Goal: Use online tool/utility: Utilize a website feature to perform a specific function

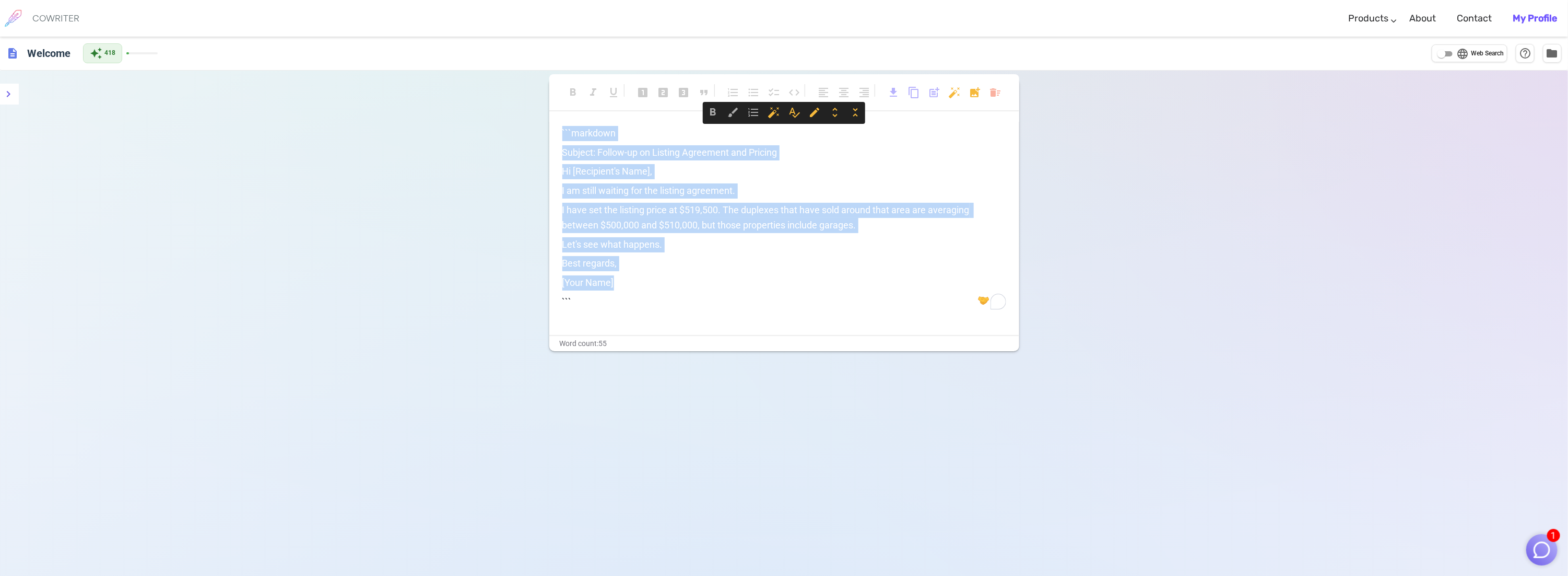
drag, startPoint x: 624, startPoint y: 279, endPoint x: 461, endPoint y: 59, distance: 273.8
click at [461, 59] on div "description Welcome auto_awesome 418 language Web Search help_outline folder fo…" at bounding box center [784, 342] width 1568 height 609
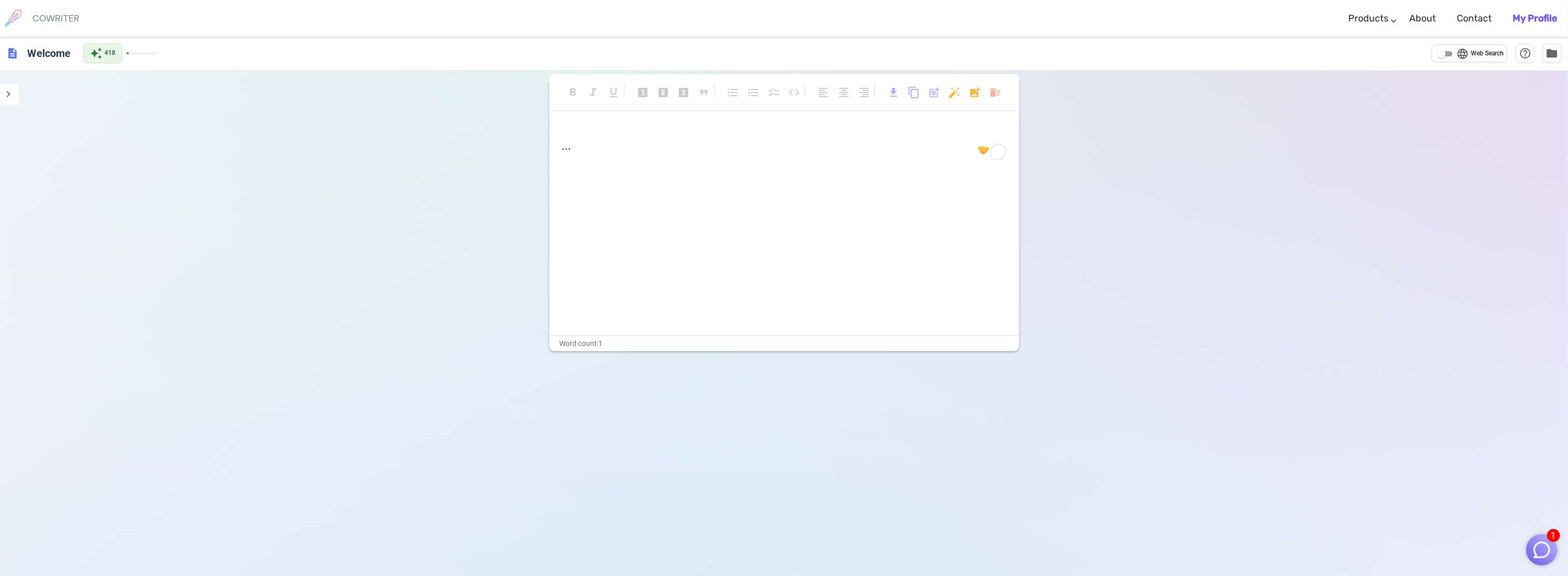
click at [626, 130] on p "﻿" at bounding box center [783, 134] width 443 height 15
click at [37, 55] on h6 "Welcome" at bounding box center [49, 52] width 51 height 21
click at [39, 19] on h6 "COWRITER" at bounding box center [56, 18] width 47 height 9
click at [12, 94] on icon "menu" at bounding box center [8, 94] width 13 height 13
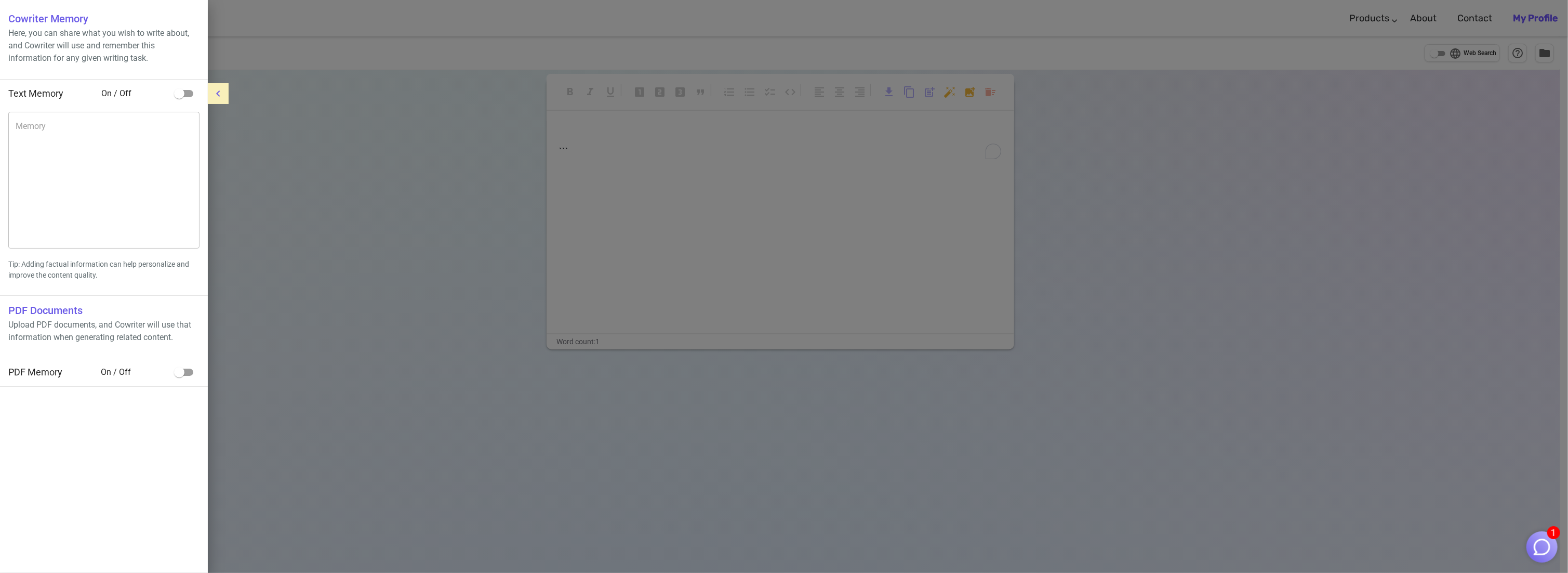
click at [174, 95] on input "checkbox" at bounding box center [178, 93] width 59 height 20
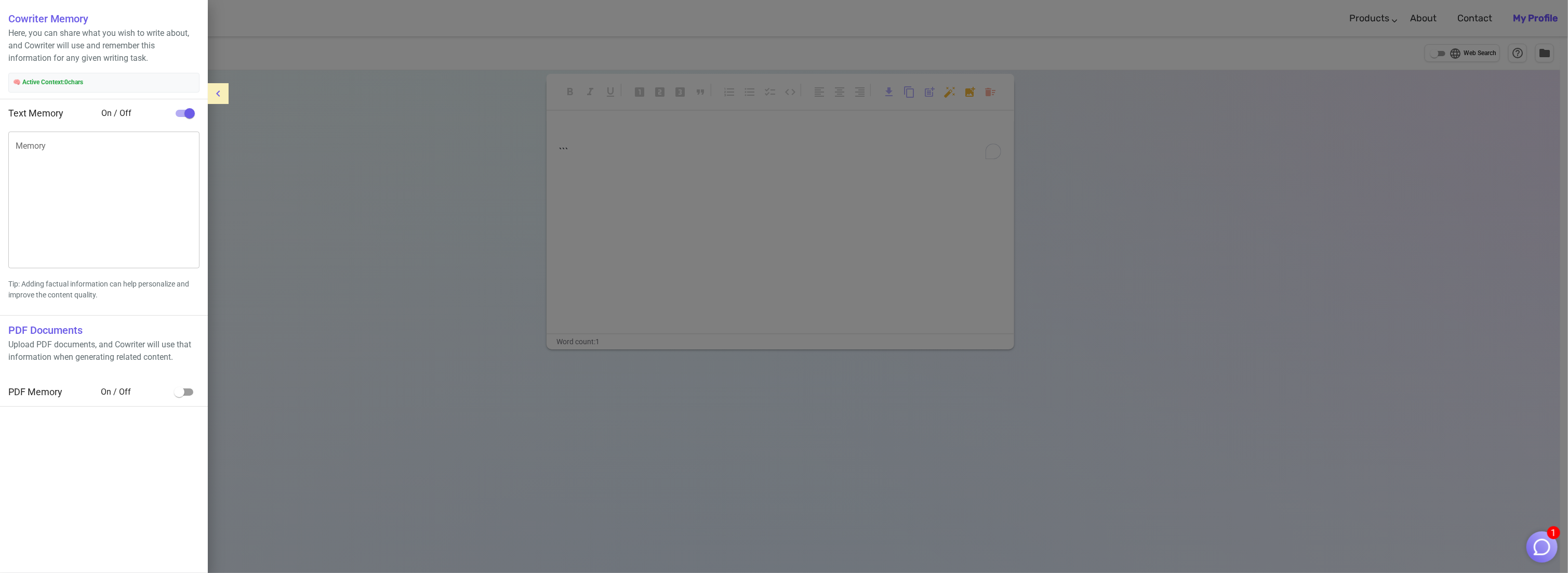
click at [186, 110] on input "checkbox" at bounding box center [189, 113] width 59 height 20
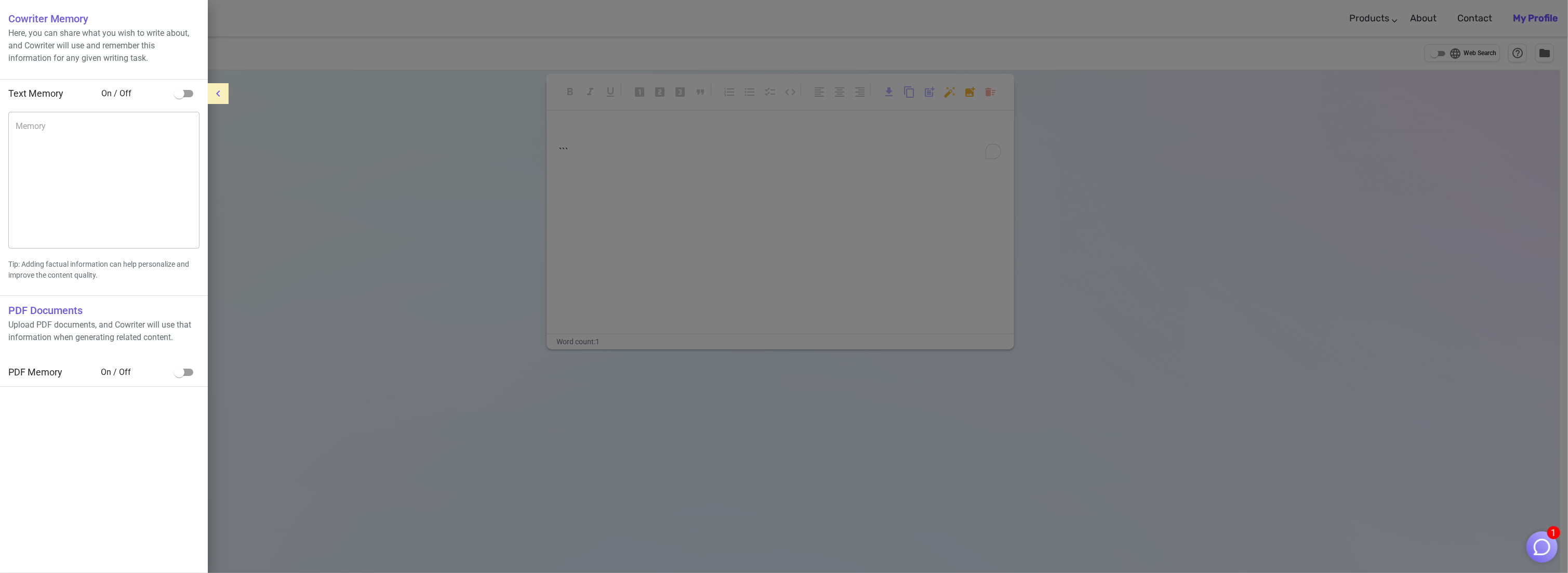
click at [179, 96] on input "checkbox" at bounding box center [178, 93] width 59 height 20
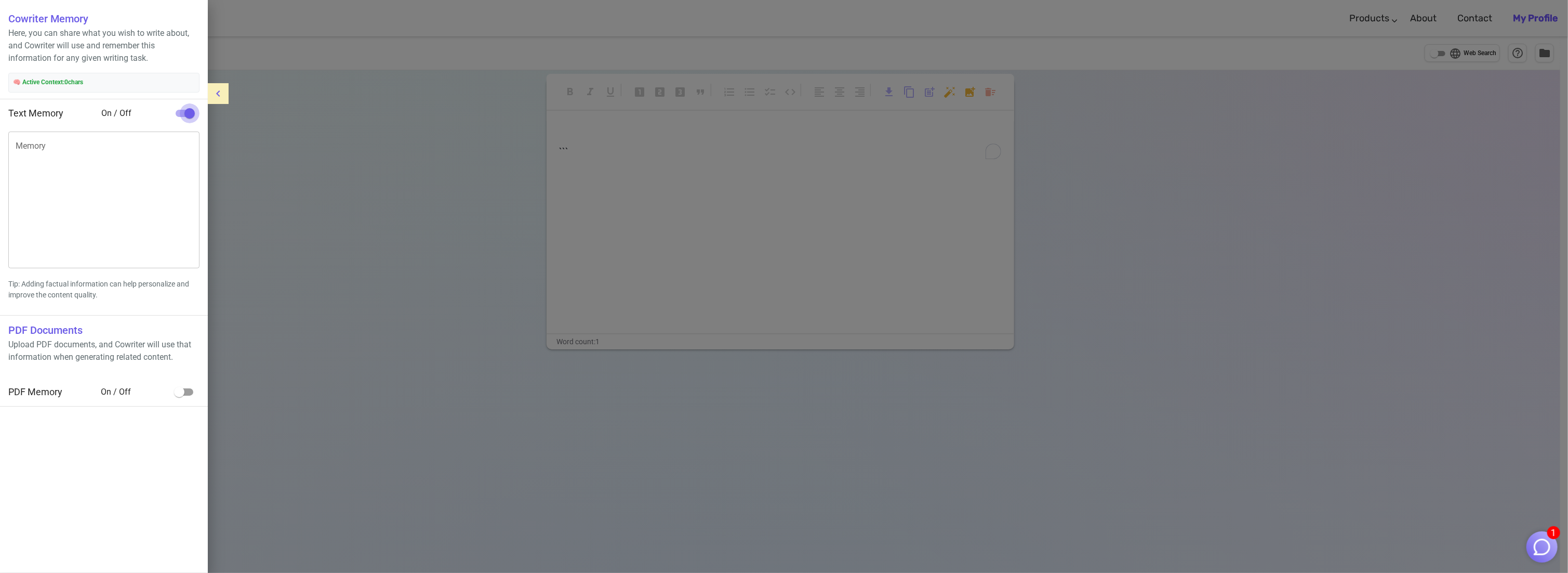
click at [193, 109] on input "checkbox" at bounding box center [189, 113] width 59 height 20
checkbox input "false"
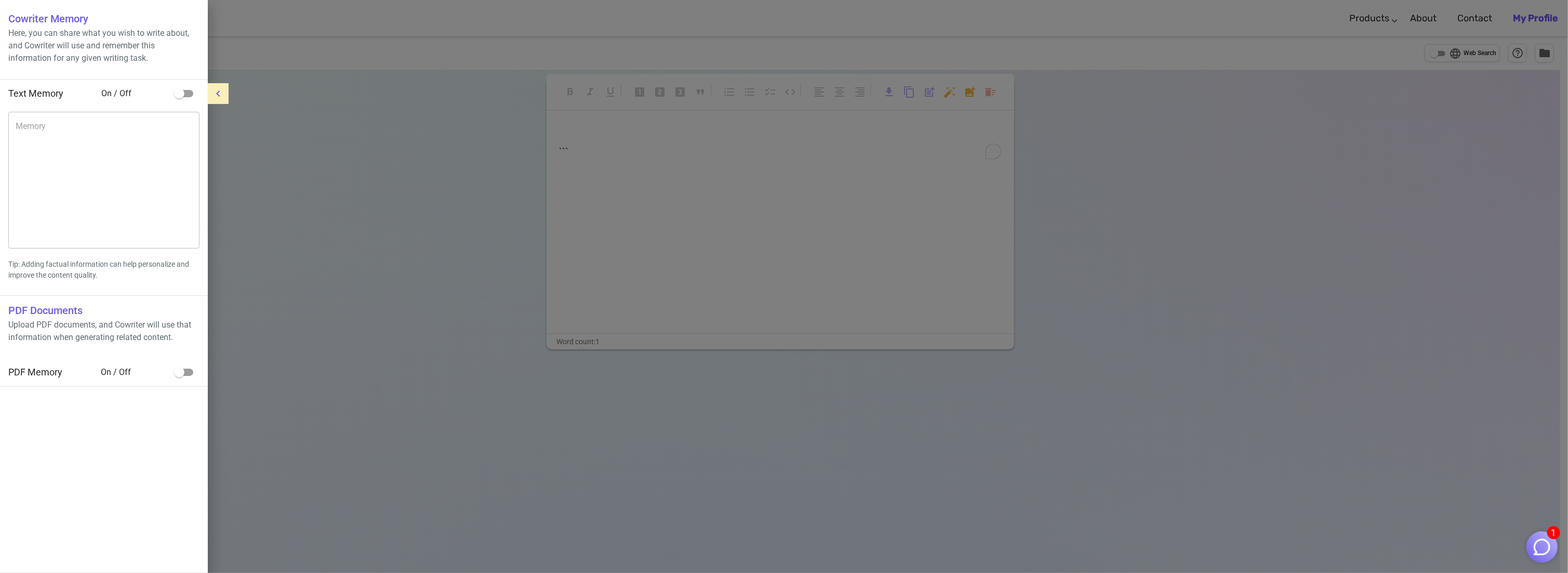
click at [213, 93] on icon "menu" at bounding box center [218, 93] width 13 height 13
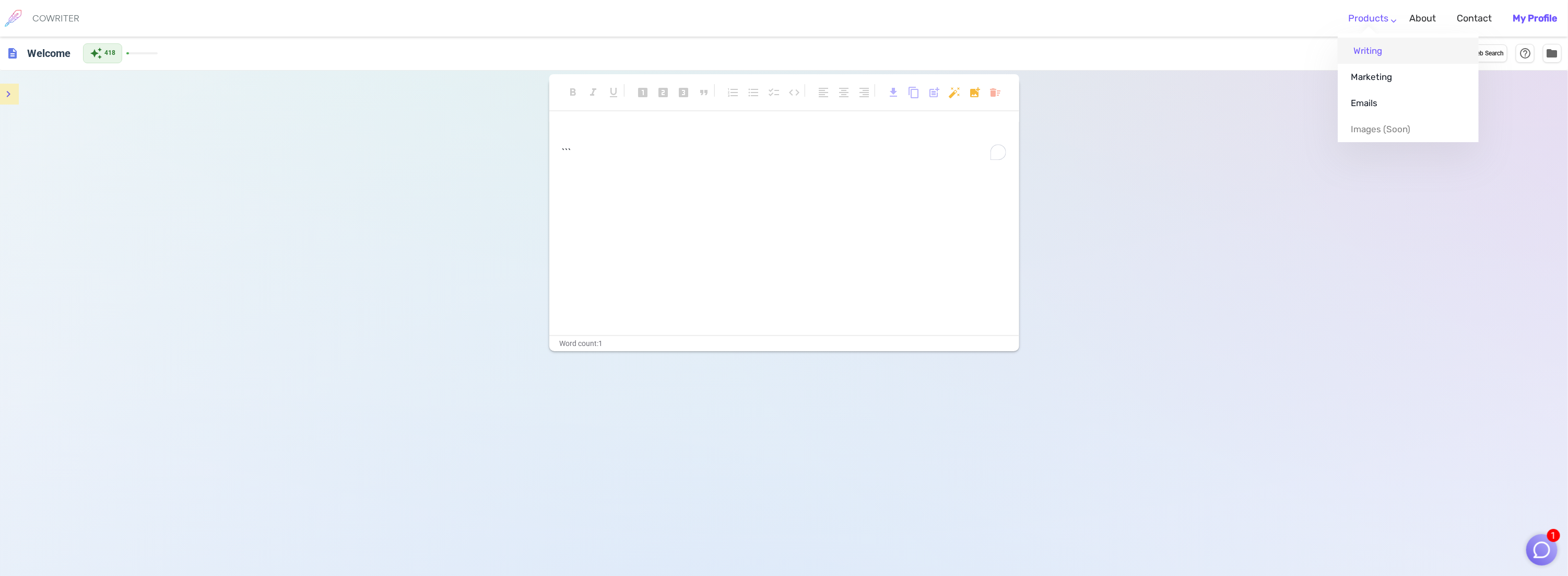
click at [1369, 49] on link "Writing" at bounding box center [1408, 51] width 141 height 26
click at [1358, 51] on link "Writing" at bounding box center [1408, 51] width 141 height 26
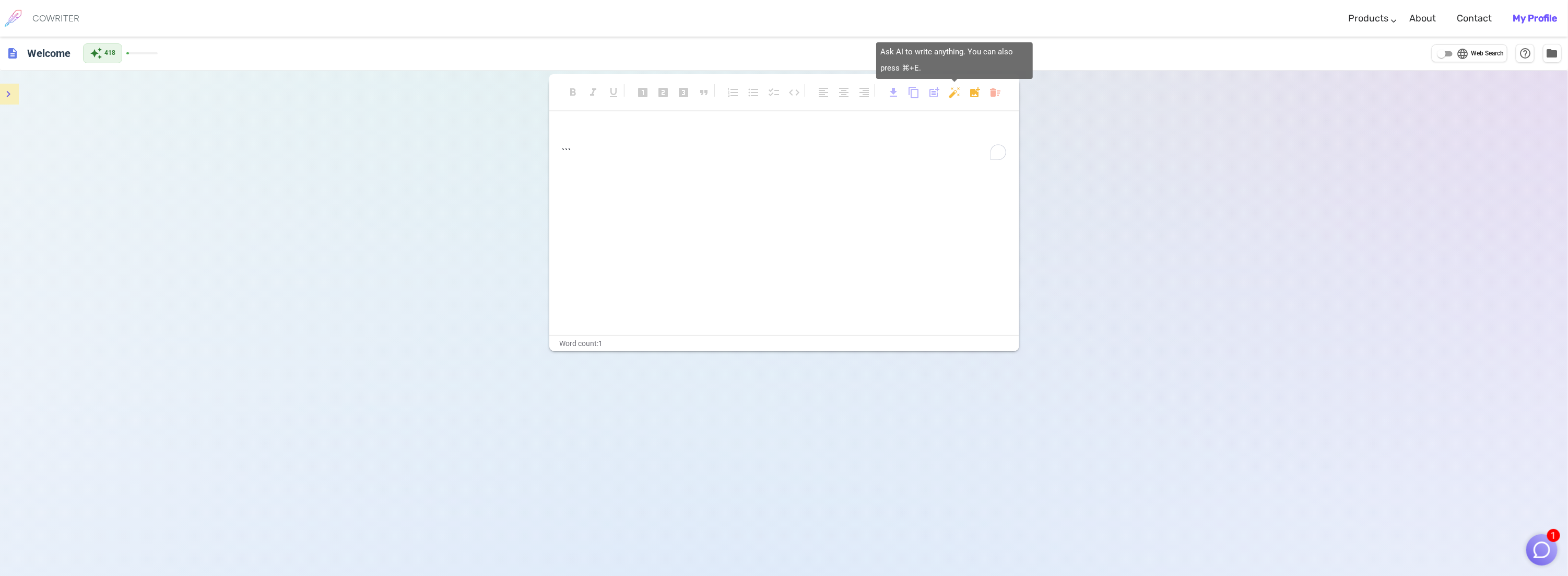
click at [955, 91] on body "1 COWRITER Products Writing Marketing Emails Images (soon) About Contact My Pro…" at bounding box center [784, 323] width 1568 height 646
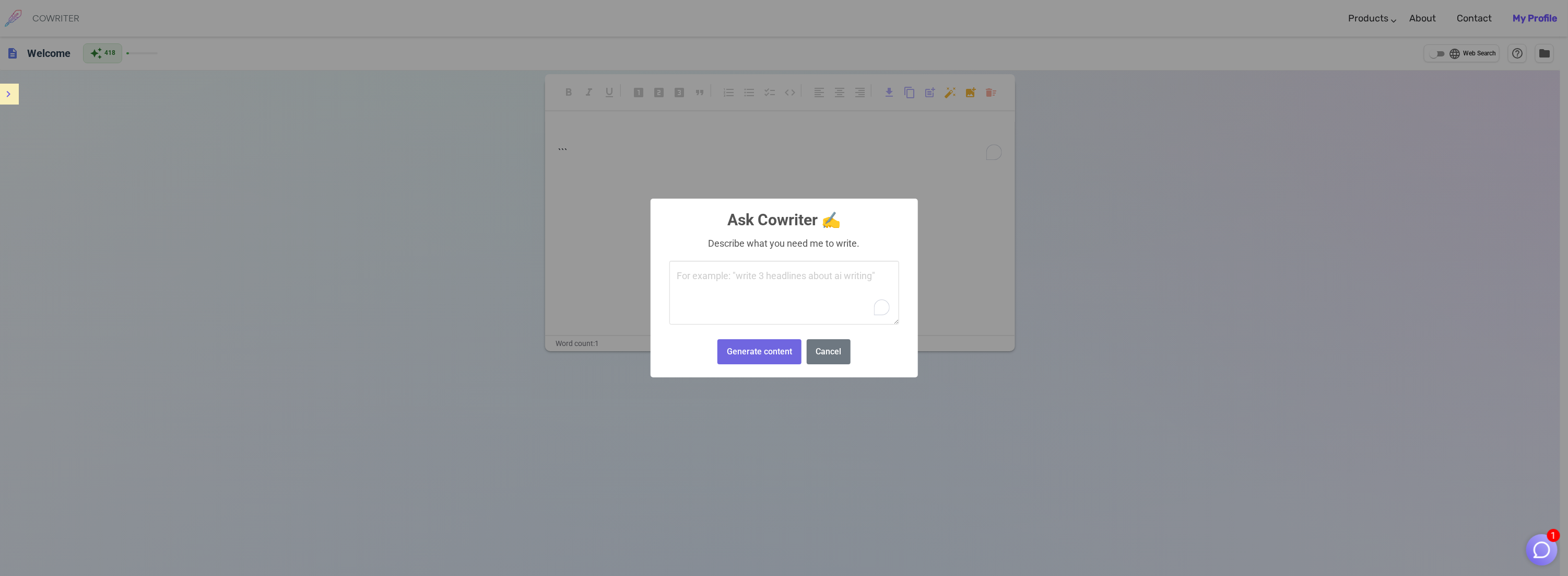
click at [676, 276] on textarea "To enrich screen reader interactions, please activate Accessibility in Grammarl…" at bounding box center [784, 293] width 230 height 64
type textarea "rewrite: Hello Jerry, When would be the best time to contact you to discuss thi…"
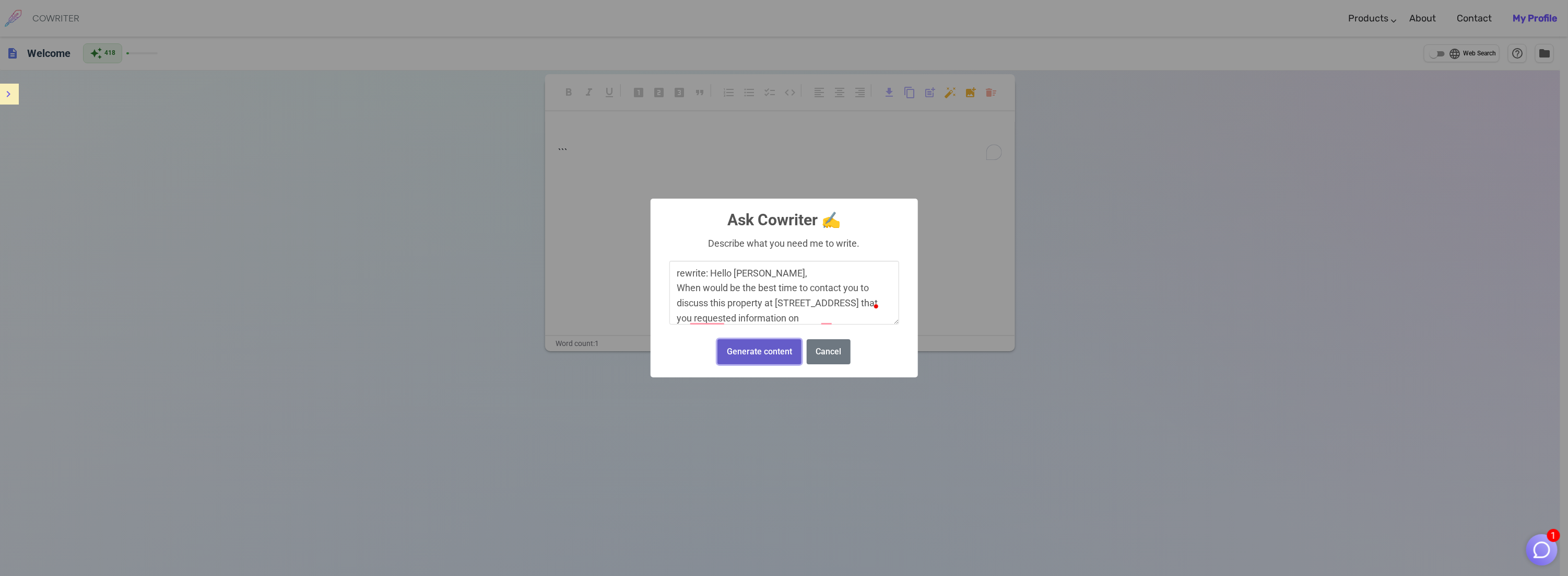
click at [751, 353] on button "Generate content" at bounding box center [758, 352] width 83 height 26
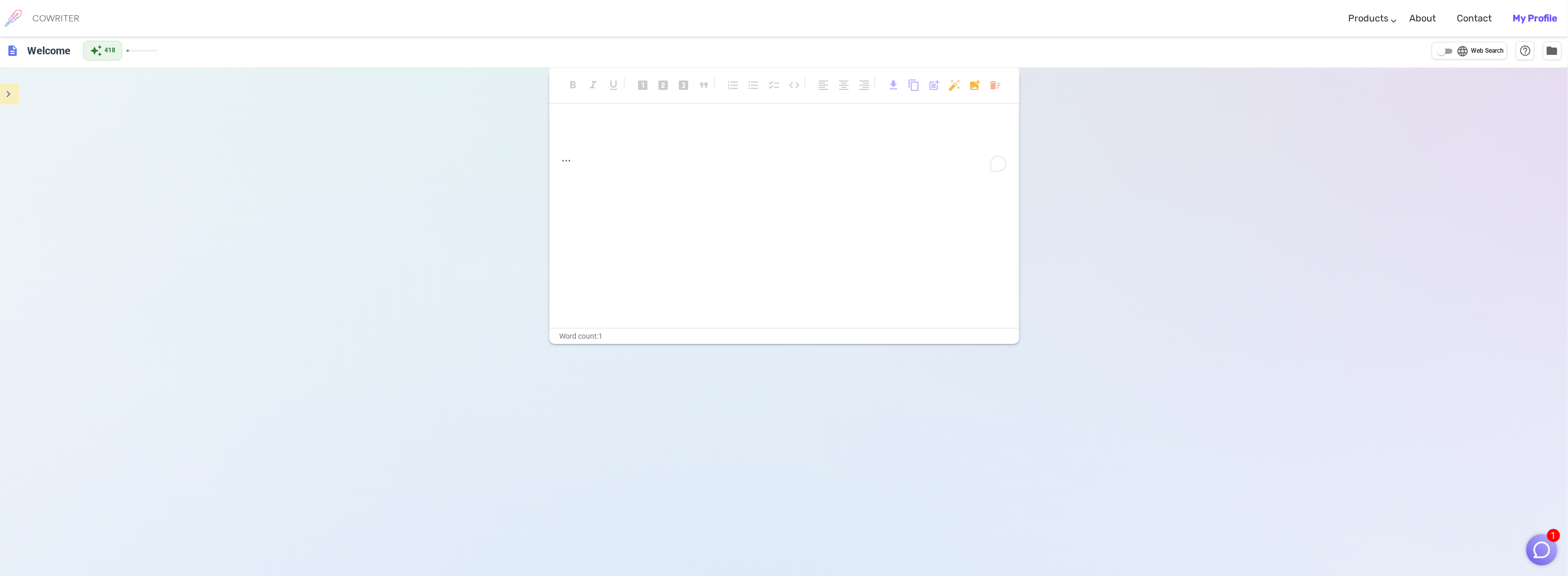
scroll to position [0, 0]
click at [1553, 542] on span "1" at bounding box center [1553, 535] width 13 height 13
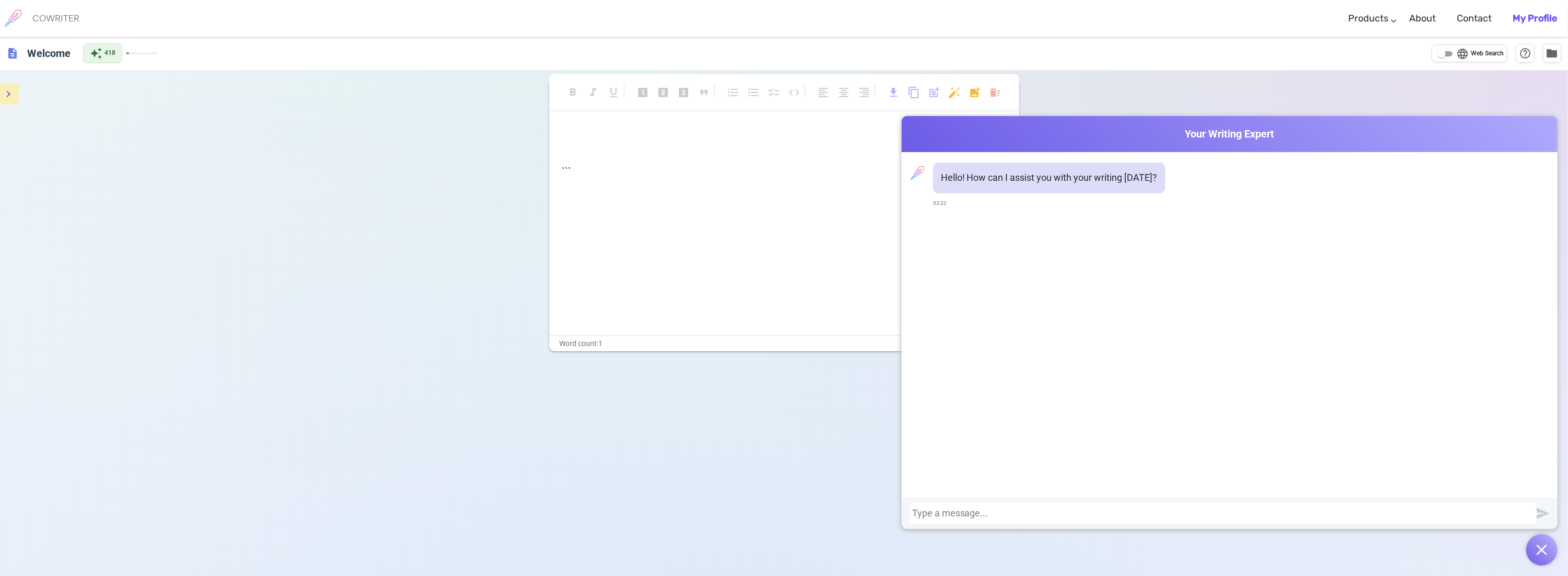
click at [656, 234] on div "﻿ ﻿ ```" at bounding box center [784, 230] width 470 height 209
click at [1235, 259] on div "Hello! How can I assist you with your writing today? 03:22" at bounding box center [1229, 324] width 655 height 345
click at [1126, 185] on p "Hello! How can I assist you with your writing today?" at bounding box center [1049, 178] width 217 height 15
click at [1473, 81] on div "format_bold format_italic format_underlined looks_one looks_two looks_3 format_…" at bounding box center [784, 358] width 1568 height 576
click at [1365, 50] on link "Writing" at bounding box center [1408, 51] width 141 height 26
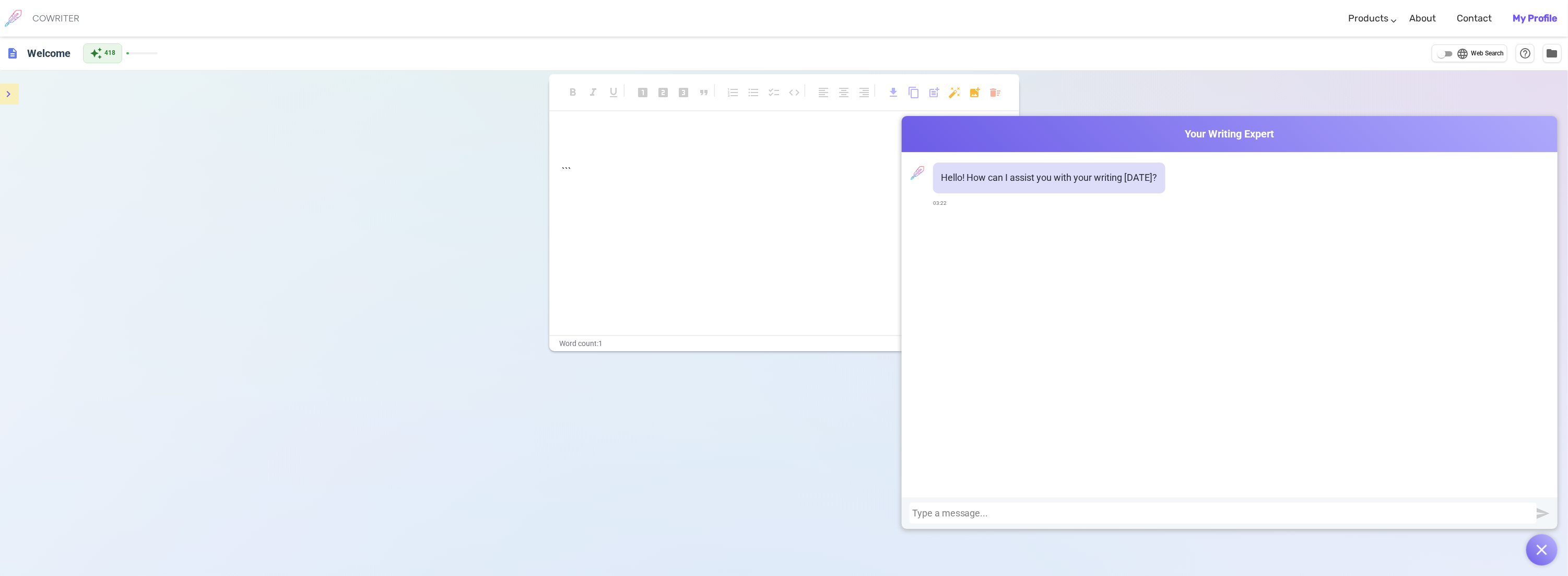
click at [624, 191] on div "﻿ ﻿ ```" at bounding box center [784, 230] width 470 height 209
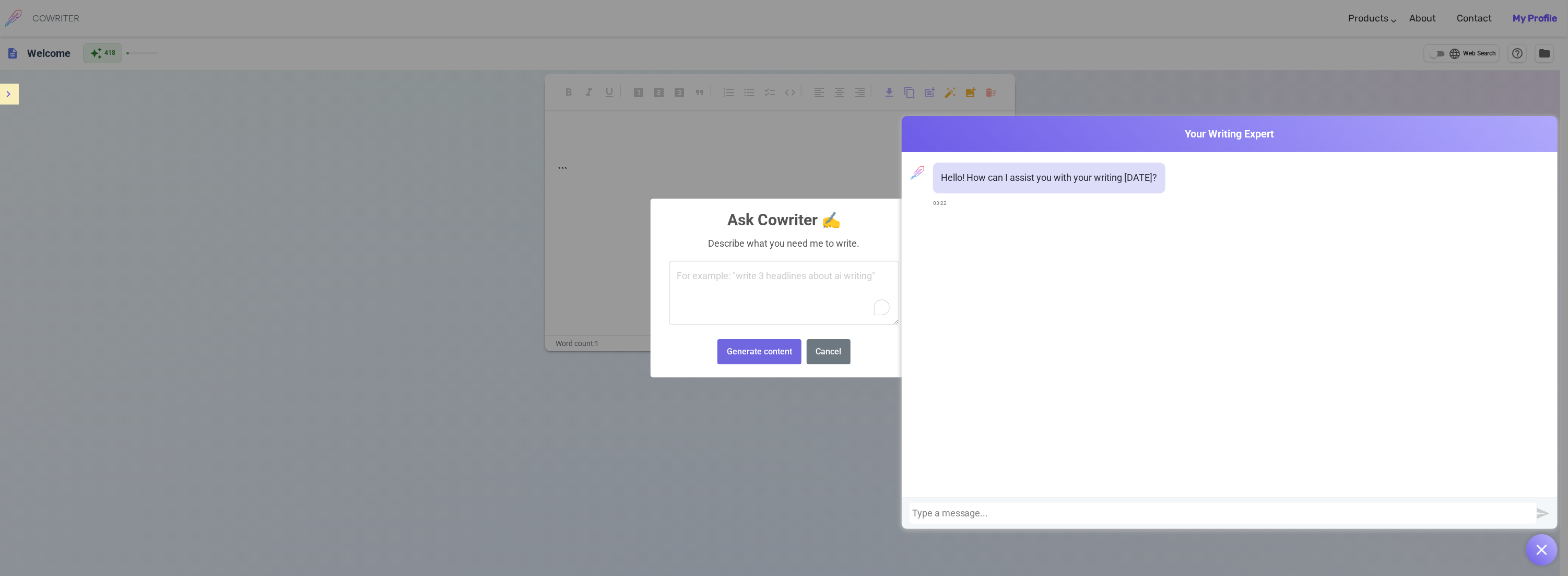
click at [953, 89] on body "Cowriter Your Writing Expert Hello! How can I assist you with your writing toda…" at bounding box center [784, 323] width 1568 height 646
click at [14, 94] on icon "menu" at bounding box center [8, 94] width 13 height 13
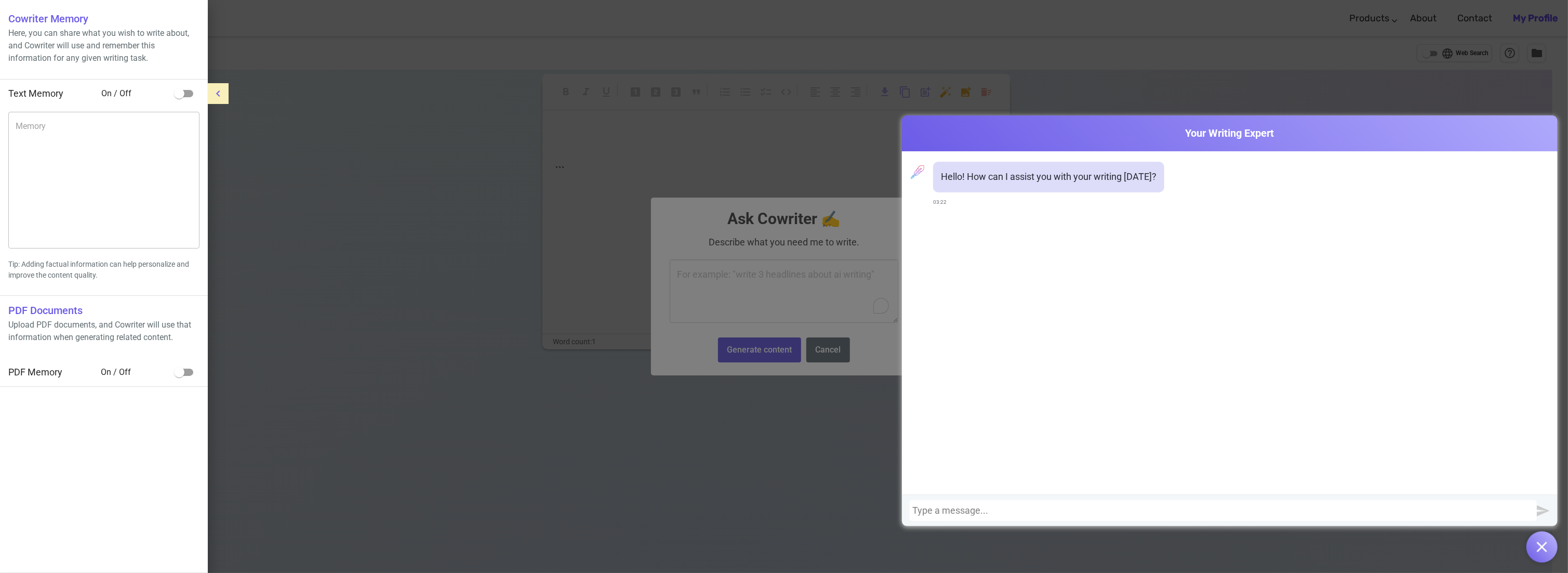
click at [222, 94] on icon "menu" at bounding box center [218, 93] width 13 height 13
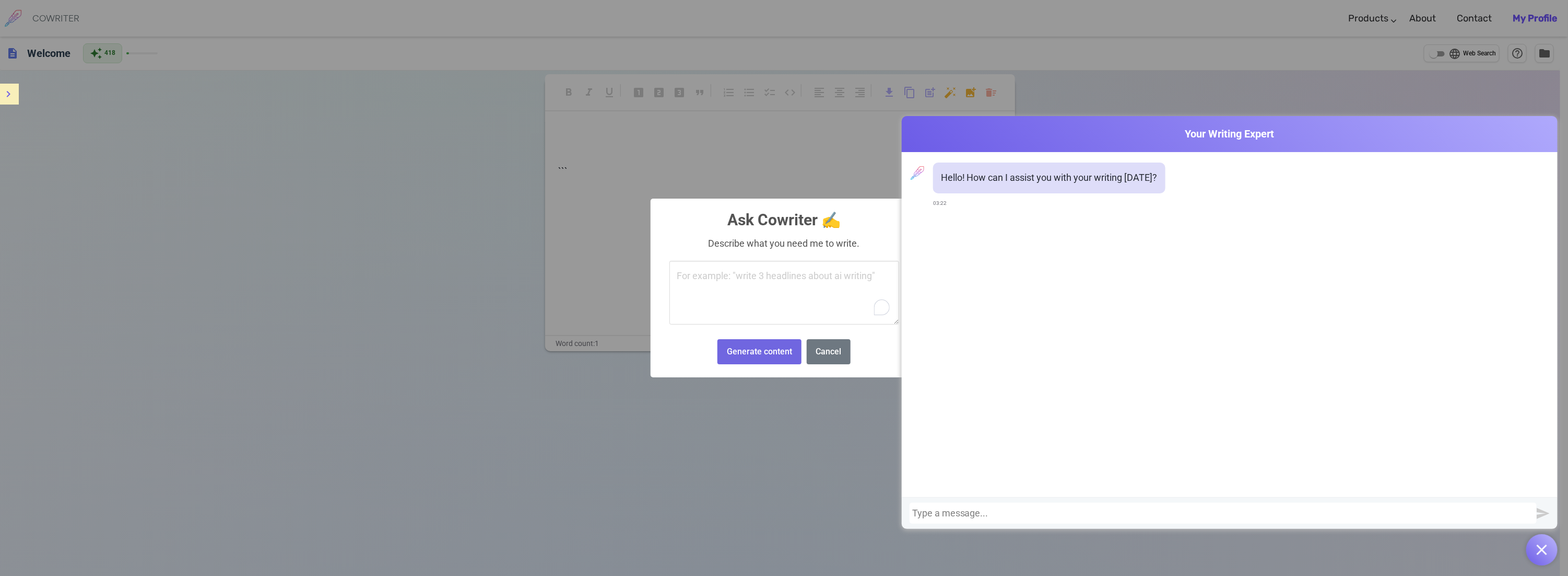
click at [943, 518] on div at bounding box center [1222, 513] width 622 height 10
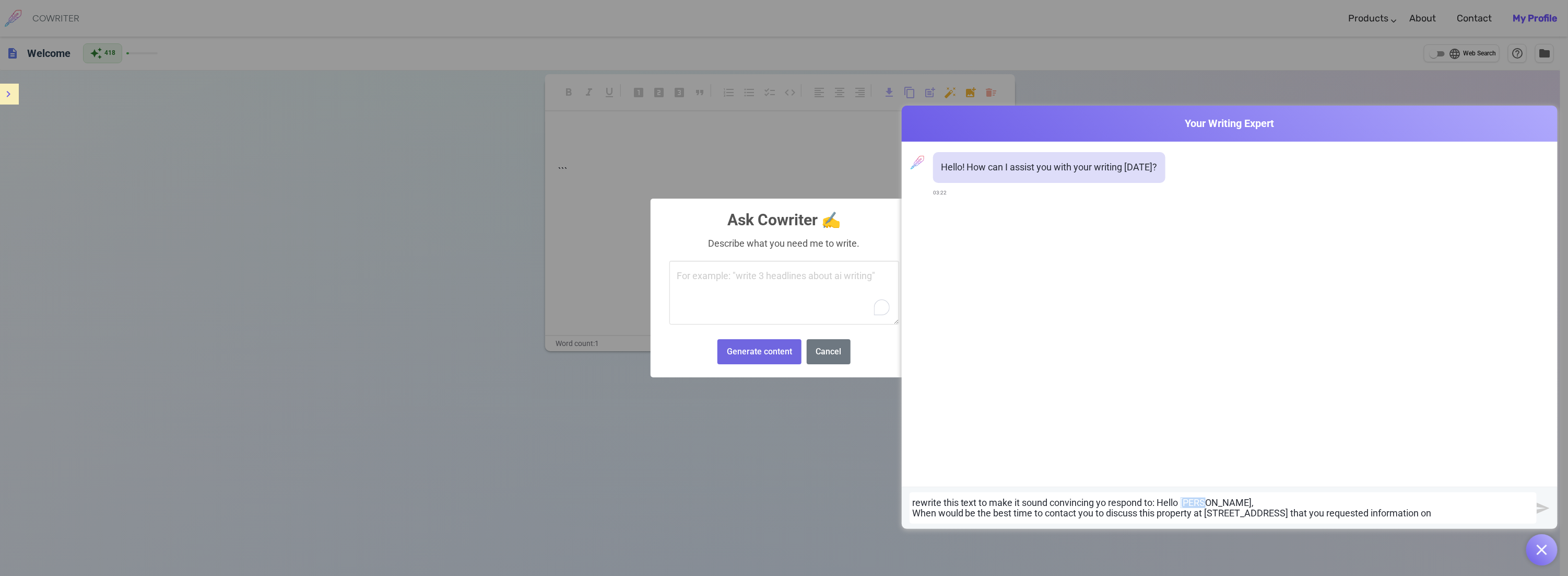
drag, startPoint x: 1180, startPoint y: 502, endPoint x: 1200, endPoint y: 504, distance: 20.1
click at [1200, 504] on div "rewrite this text to make it sound convincing yo respond to: Hello Jerry, When …" at bounding box center [1222, 507] width 622 height 21
click at [1544, 506] on img "submit" at bounding box center [1542, 507] width 13 height 13
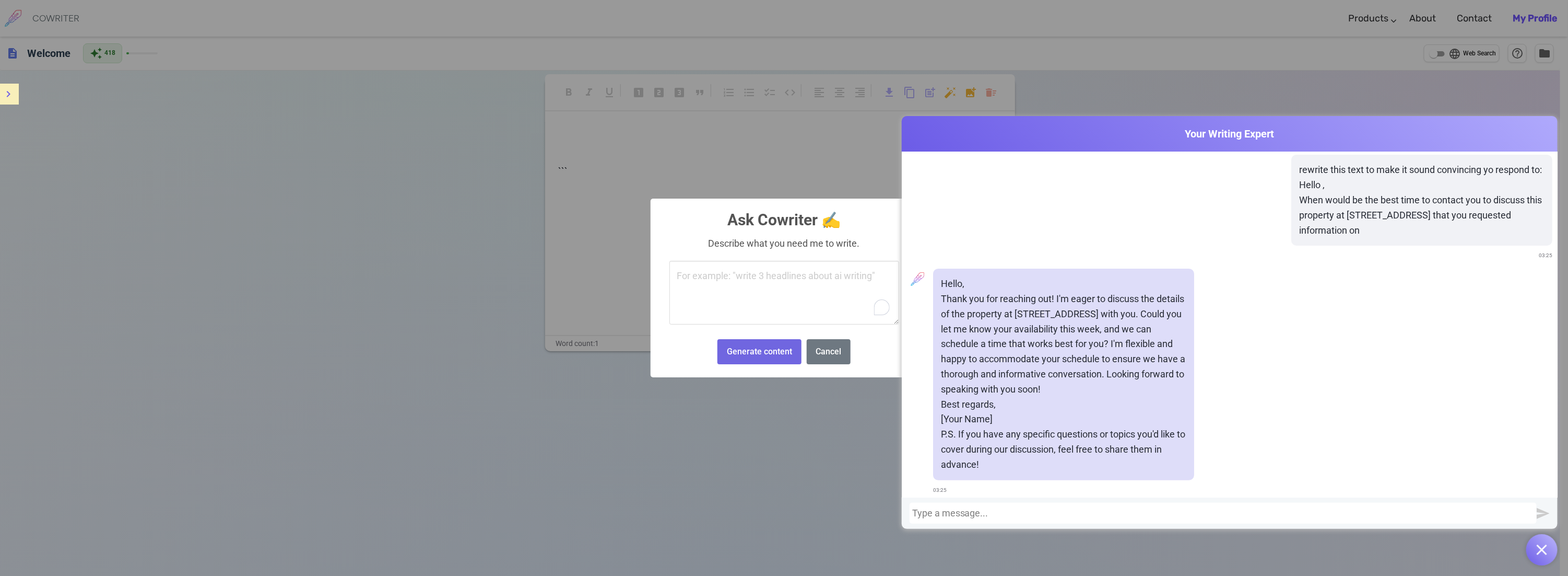
scroll to position [66, 0]
click at [980, 458] on p "P.S. If you have any specific questions or topics you'd like to cover during ou…" at bounding box center [1064, 444] width 245 height 45
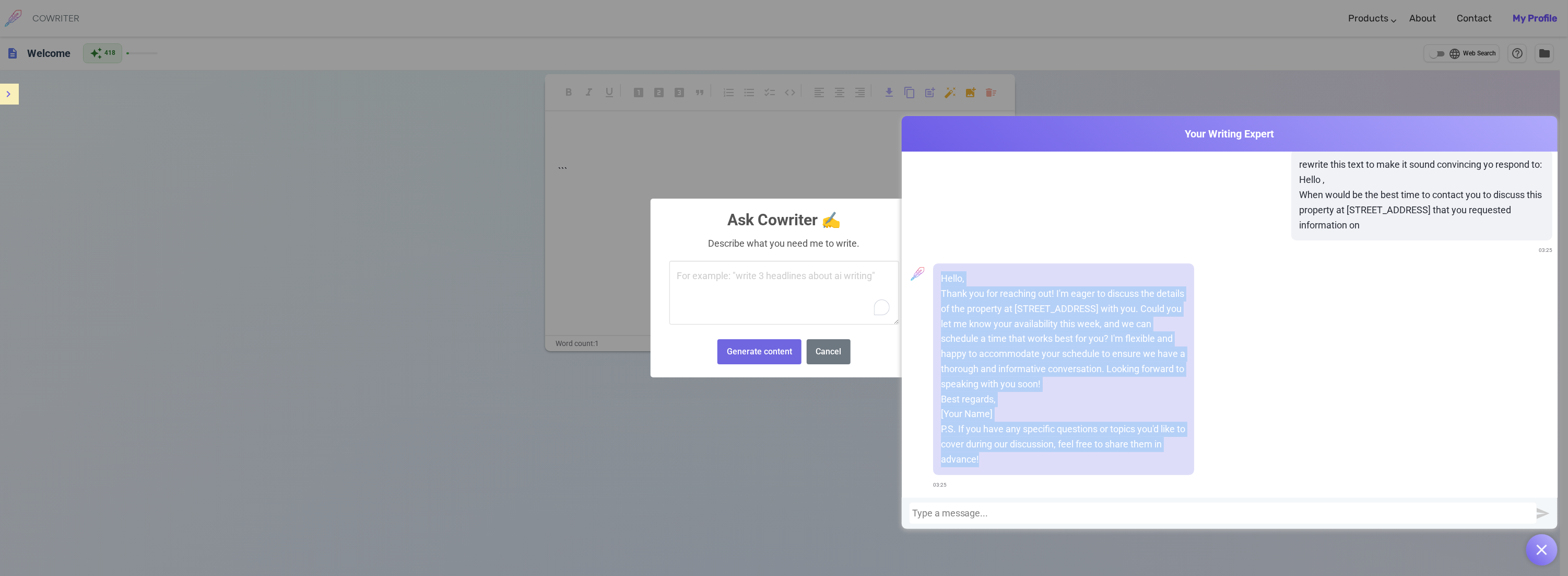
drag, startPoint x: 980, startPoint y: 455, endPoint x: 936, endPoint y: 294, distance: 166.9
click at [936, 291] on div "Hello, Thank you for reaching out! I'm eager to discuss the details of the prop…" at bounding box center [1064, 369] width 261 height 211
copy div "Thank you for reaching out! I'm eager to discuss the details of the property at…"
click at [1085, 405] on p "Best regards," at bounding box center [1064, 399] width 245 height 15
drag, startPoint x: 939, startPoint y: 278, endPoint x: 1054, endPoint y: 455, distance: 211.1
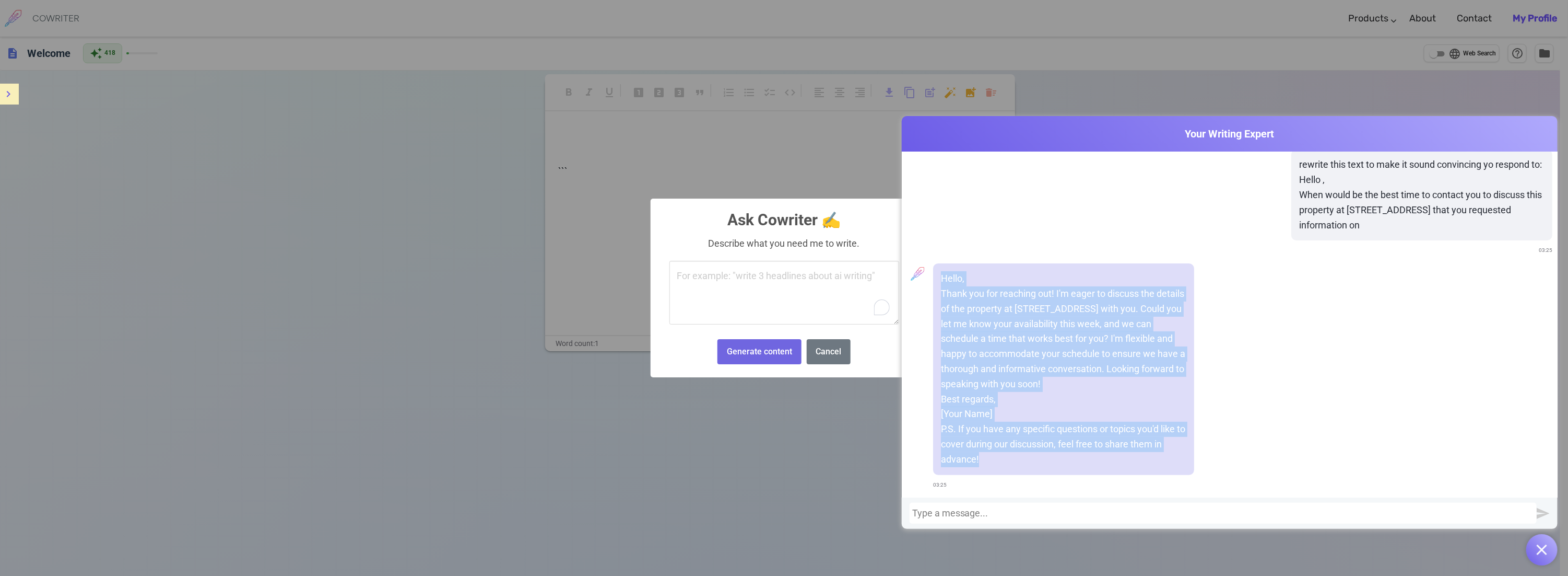
click at [1054, 455] on div "Hello, Thank you for reaching out! I'm eager to discuss the details of the prop…" at bounding box center [1064, 369] width 261 height 211
copy div "Hello, Thank you for reaching out! I'm eager to discuss the details of the prop…"
click at [823, 348] on button "Cancel" at bounding box center [828, 352] width 44 height 26
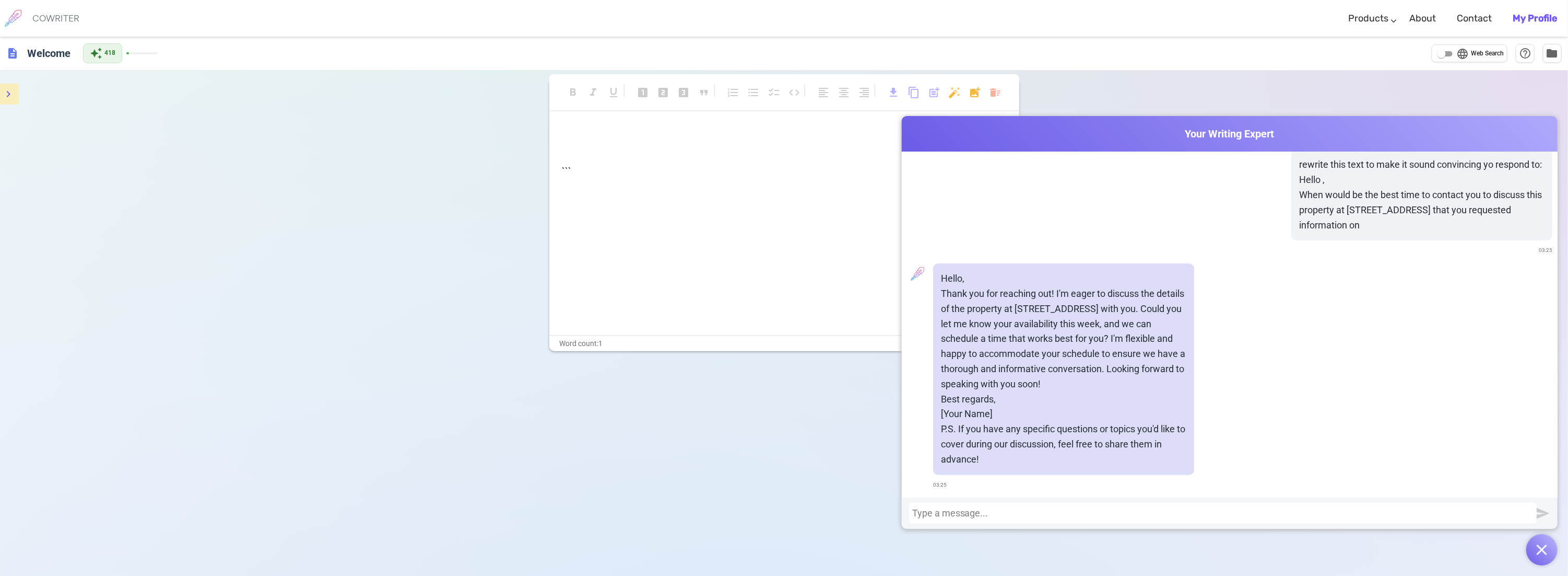
click at [1517, 121] on div "Cowriter Your Writing Expert" at bounding box center [1229, 134] width 655 height 36
